Goal: Task Accomplishment & Management: Manage account settings

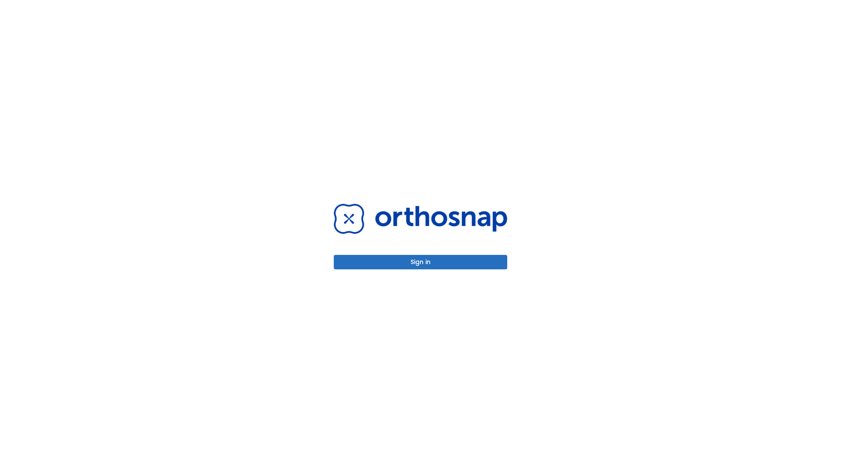
click at [421, 262] on button "Sign in" at bounding box center [421, 262] width 174 height 14
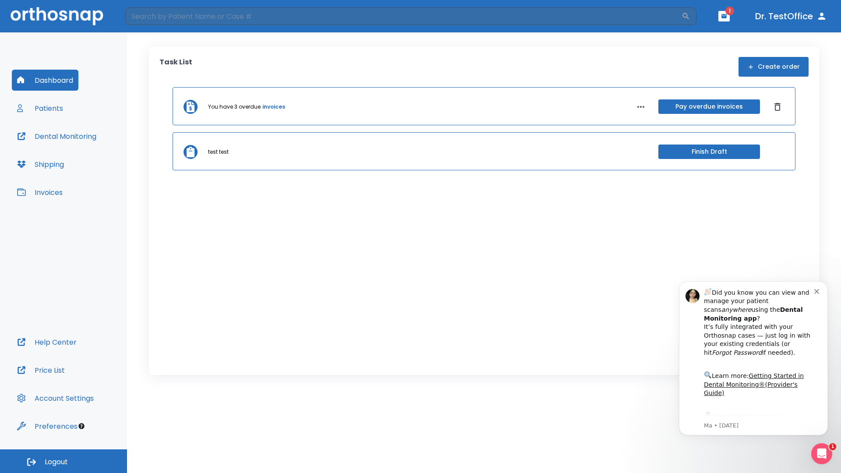
click at [64, 461] on span "Logout" at bounding box center [56, 462] width 23 height 10
